Goal: Task Accomplishment & Management: Complete application form

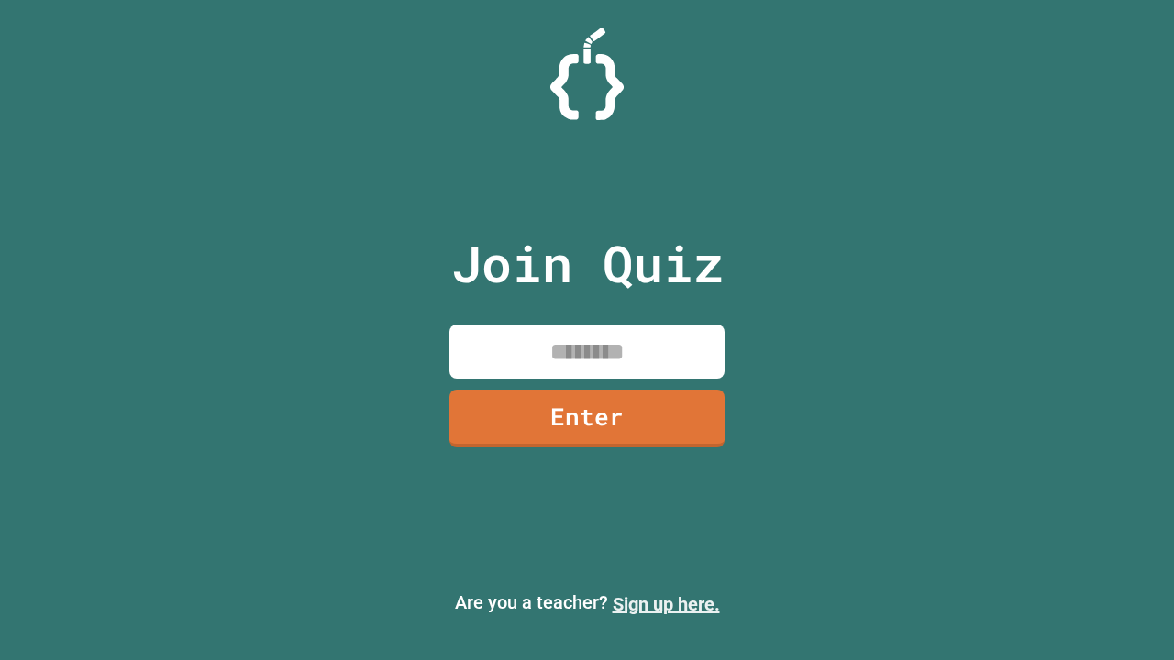
click at [666, 604] on link "Sign up here." at bounding box center [665, 604] width 107 height 22
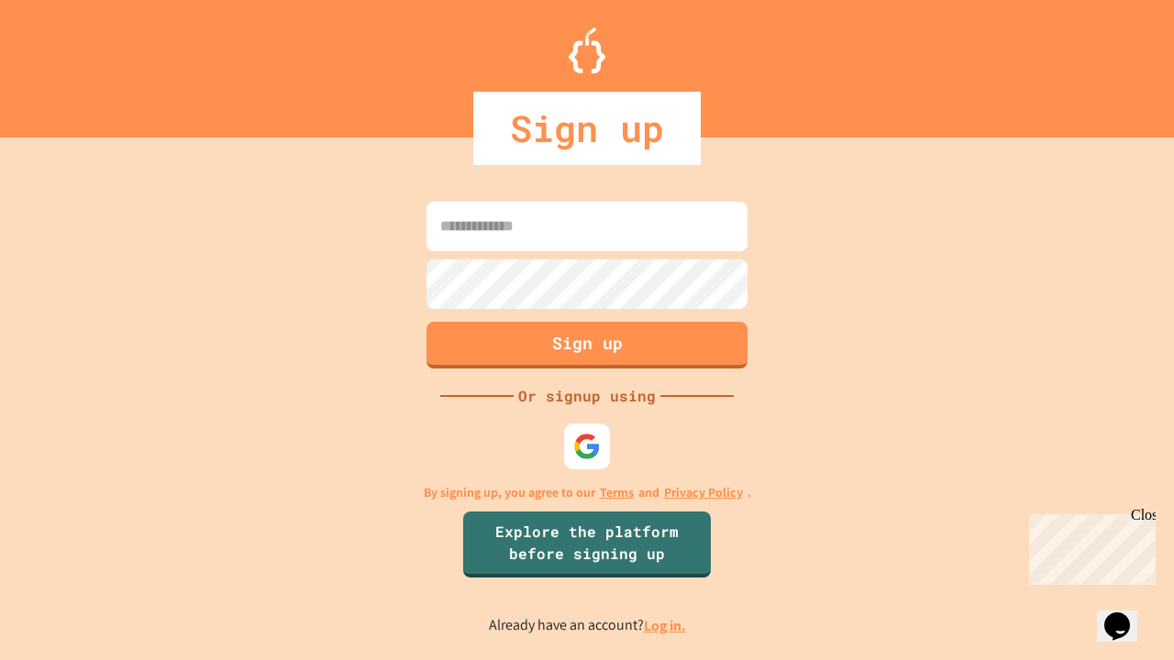
click at [666, 625] on link "Log in." at bounding box center [665, 625] width 42 height 19
